Goal: Information Seeking & Learning: Learn about a topic

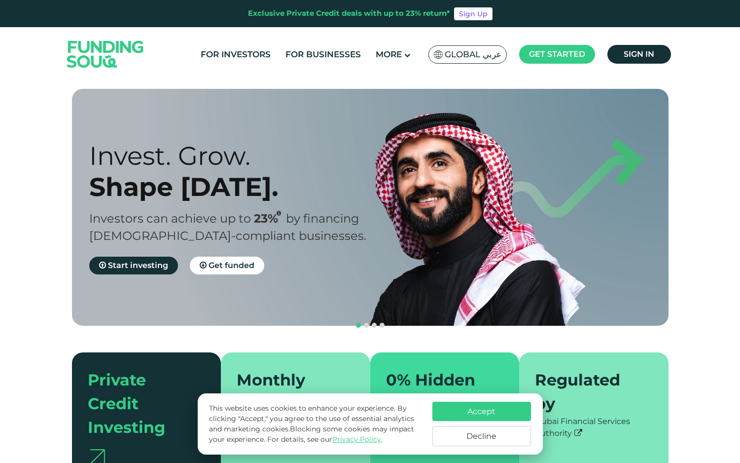
click at [460, 413] on button "Accept" at bounding box center [482, 410] width 99 height 19
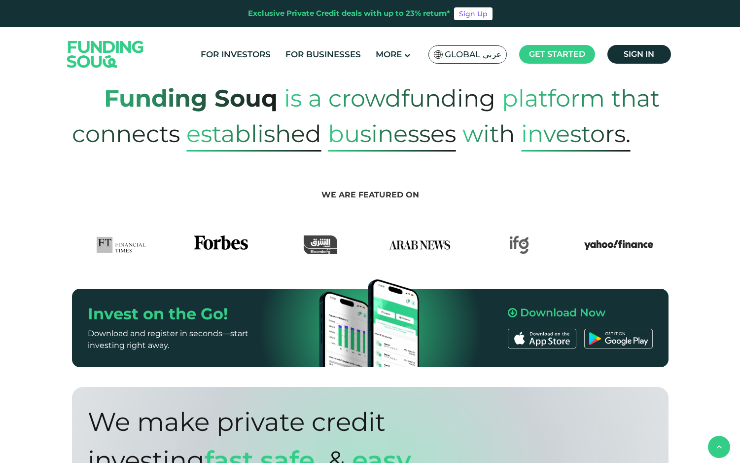
scroll to position [444, 0]
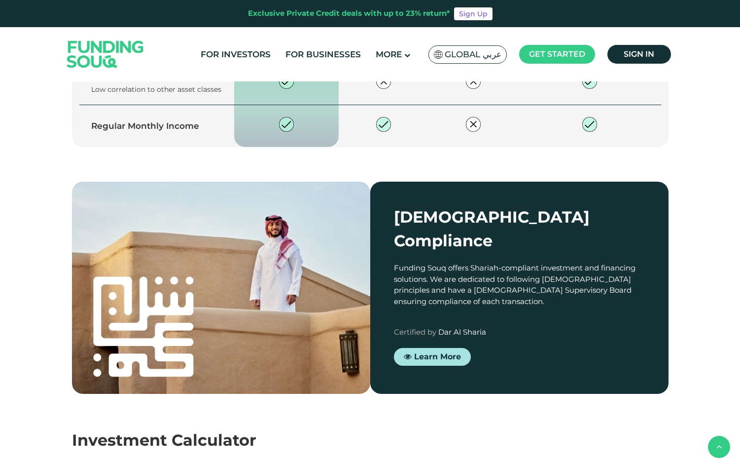
type tc-range-slider "4"
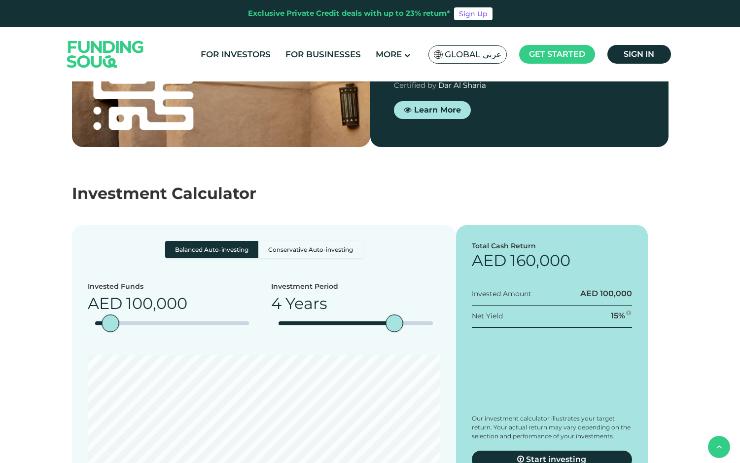
scroll to position [1776, 0]
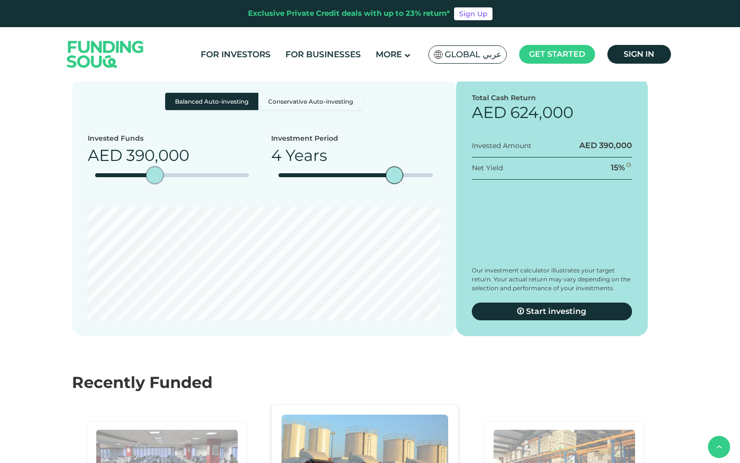
type tc-range-slider "400000"
drag, startPoint x: 110, startPoint y: 146, endPoint x: 156, endPoint y: 147, distance: 46.4
click at [156, 167] on div "amount slider" at bounding box center [156, 175] width 17 height 17
drag, startPoint x: 397, startPoint y: 145, endPoint x: 288, endPoint y: 148, distance: 108.5
click at [288, 167] on div "date slider" at bounding box center [287, 175] width 17 height 17
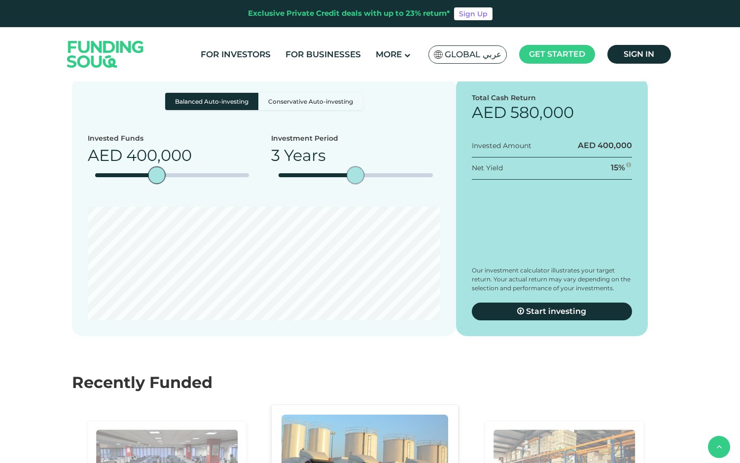
type tc-range-slider "1"
click at [430, 328] on section "Investment Calculator Balanced Auto-investing Conservative Auto-investing Inves…" at bounding box center [370, 184] width 740 height 371
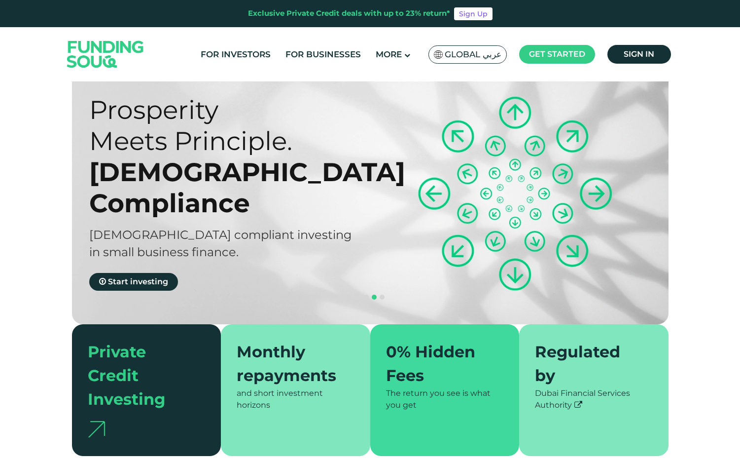
scroll to position [0, 0]
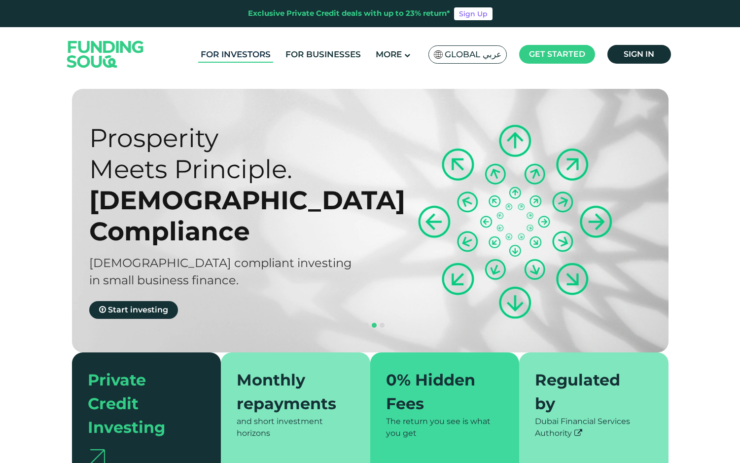
click at [260, 56] on link "For Investors" at bounding box center [235, 54] width 75 height 16
